Goal: Task Accomplishment & Management: Complete application form

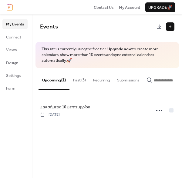
click at [168, 28] on button at bounding box center [170, 26] width 8 height 8
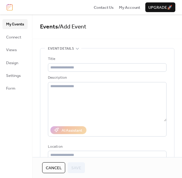
click at [89, 63] on div "Title" at bounding box center [107, 64] width 119 height 16
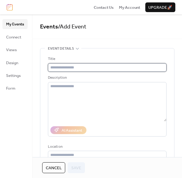
click at [89, 66] on input "text" at bounding box center [107, 67] width 119 height 8
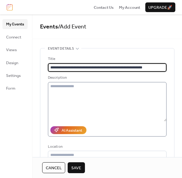
type input "**********"
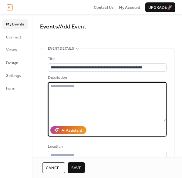
click at [106, 104] on textarea at bounding box center [107, 101] width 119 height 39
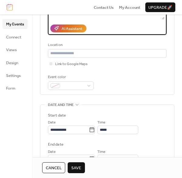
scroll to position [121, 0]
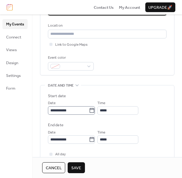
type textarea "**********"
click at [66, 113] on input "**********" at bounding box center [68, 110] width 41 height 8
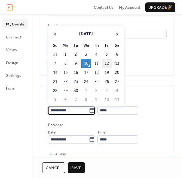
click at [105, 63] on td "12" at bounding box center [107, 63] width 10 height 8
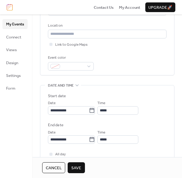
type input "**********"
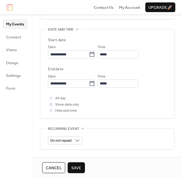
scroll to position [182, 0]
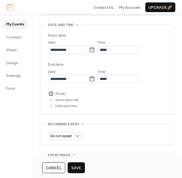
click at [51, 93] on div at bounding box center [50, 93] width 3 height 3
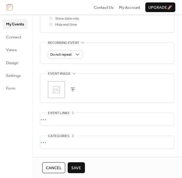
scroll to position [273, 0]
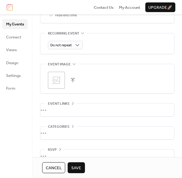
click at [59, 81] on icon at bounding box center [56, 80] width 8 height 8
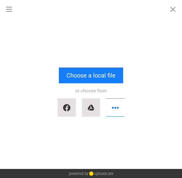
scroll to position [0, 0]
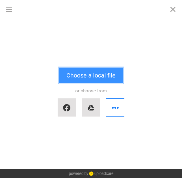
click at [68, 80] on button "Choose a local file" at bounding box center [91, 76] width 64 height 16
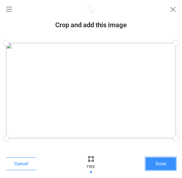
click at [168, 164] on button "Done" at bounding box center [161, 164] width 30 height 13
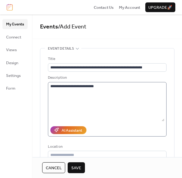
scroll to position [61, 0]
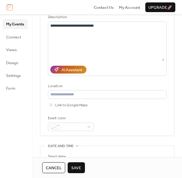
click at [73, 72] on div "AI Assistant" at bounding box center [72, 70] width 21 height 6
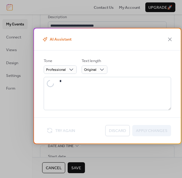
type textarea "**********"
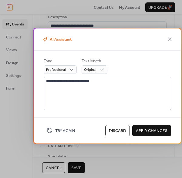
click at [46, 39] on icon at bounding box center [44, 39] width 3 height 3
click at [91, 68] on span "Original" at bounding box center [90, 69] width 12 height 7
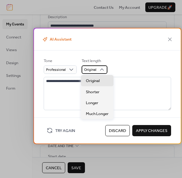
click at [91, 68] on span "Original" at bounding box center [90, 69] width 12 height 7
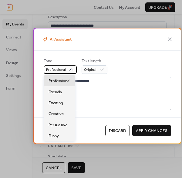
click at [72, 70] on icon at bounding box center [71, 70] width 4 height 2
click at [168, 41] on icon at bounding box center [170, 39] width 4 height 4
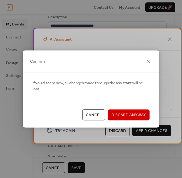
click at [99, 111] on button "Cancel" at bounding box center [93, 114] width 23 height 11
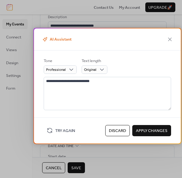
click at [139, 132] on span "Apply Changes" at bounding box center [152, 131] width 32 height 6
type textarea "**********"
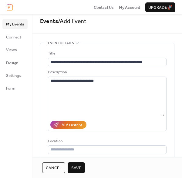
scroll to position [0, 0]
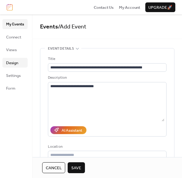
click at [12, 60] on span "Design" at bounding box center [12, 63] width 12 height 6
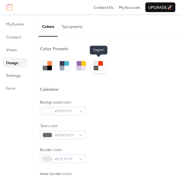
click at [99, 64] on div at bounding box center [100, 63] width 5 height 5
click at [101, 63] on div at bounding box center [100, 63] width 5 height 5
click at [100, 62] on div at bounding box center [100, 63] width 5 height 5
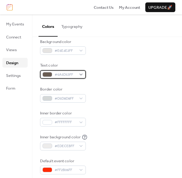
click at [50, 76] on div at bounding box center [47, 74] width 10 height 5
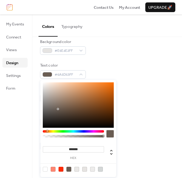
click at [45, 131] on div at bounding box center [73, 131] width 61 height 2
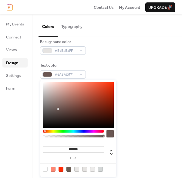
type input "*******"
click at [44, 130] on div at bounding box center [73, 131] width 61 height 2
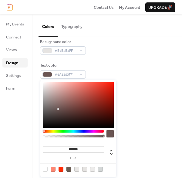
click at [123, 84] on div "Background color #E6E4E2FF Text color #6A5553FF Border color #D5D8D8FF Inner bo…" at bounding box center [107, 107] width 134 height 136
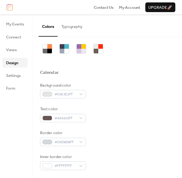
scroll to position [0, 0]
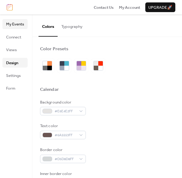
click at [19, 25] on span "My Events" at bounding box center [15, 24] width 18 height 6
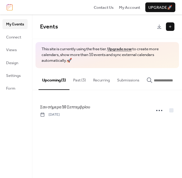
click at [80, 79] on button "Past (3)" at bounding box center [79, 78] width 20 height 21
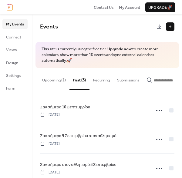
click at [54, 80] on button "Upcoming (1)" at bounding box center [54, 78] width 31 height 21
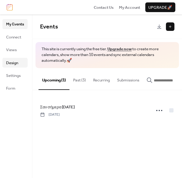
click at [15, 63] on span "Design" at bounding box center [12, 63] width 12 height 6
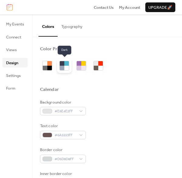
click at [67, 63] on div at bounding box center [66, 63] width 5 height 5
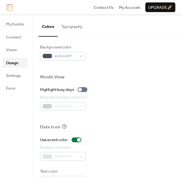
scroll to position [323, 0]
